Goal: Navigation & Orientation: Find specific page/section

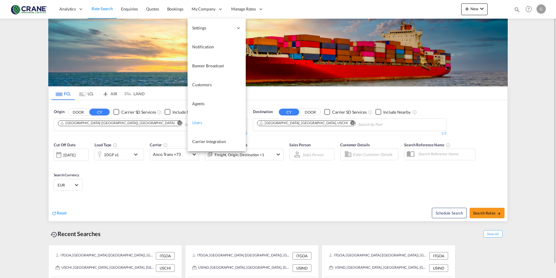
drag, startPoint x: 200, startPoint y: 125, endPoint x: 209, endPoint y: 130, distance: 10.3
click at [200, 125] on span "Users" at bounding box center [197, 123] width 10 height 6
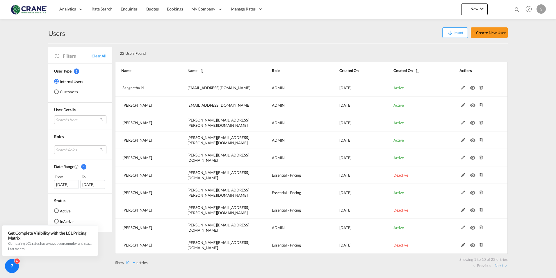
click at [503, 267] on link "Next" at bounding box center [501, 264] width 13 height 5
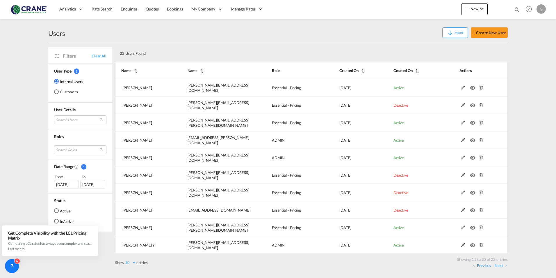
click at [486, 265] on link "Previous" at bounding box center [482, 264] width 18 height 5
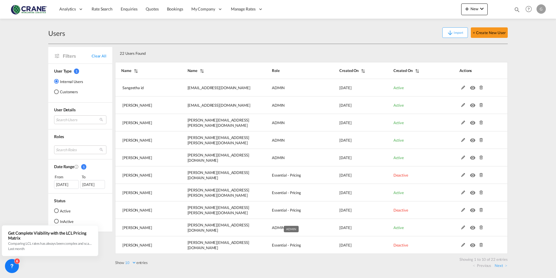
click at [26, 130] on md-content "Analytics Reports Dashboard Rate Search Enquiries Quotes Bookings" at bounding box center [278, 139] width 556 height 278
click at [40, 264] on md-content "Analytics Reports Dashboard Rate Search Enquiries Quotes Bookings" at bounding box center [278, 139] width 556 height 278
